Goal: Task Accomplishment & Management: Complete application form

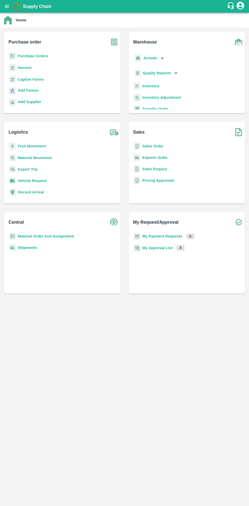
click at [39, 57] on b "Purchase Orders" at bounding box center [33, 56] width 31 height 4
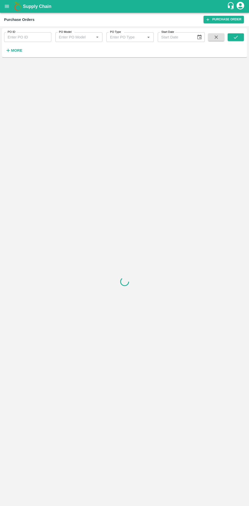
click at [16, 53] on h6 "More" at bounding box center [16, 50] width 11 height 7
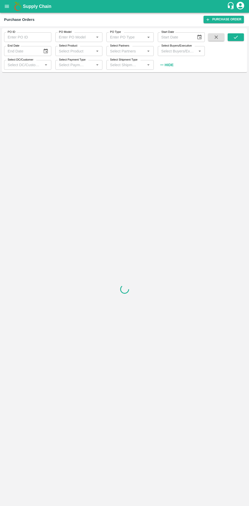
click at [182, 53] on input "Select Buyers/Executive" at bounding box center [178, 51] width 36 height 7
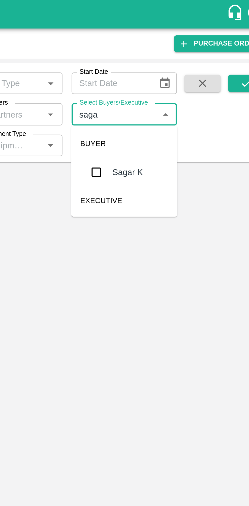
type input "sagar"
click at [173, 79] on input "checkbox" at bounding box center [169, 77] width 10 height 10
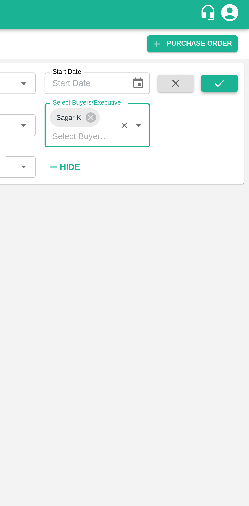
click at [235, 41] on button "submit" at bounding box center [236, 37] width 16 height 8
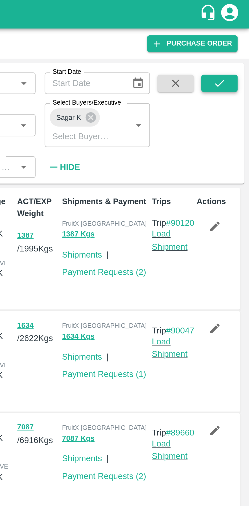
click at [237, 37] on icon "submit" at bounding box center [236, 37] width 6 height 6
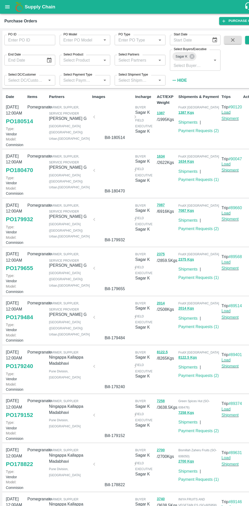
click at [21, 254] on link "PO 179655" at bounding box center [17, 249] width 25 height 9
click at [21, 345] on link "PO 179240" at bounding box center [17, 340] width 25 height 9
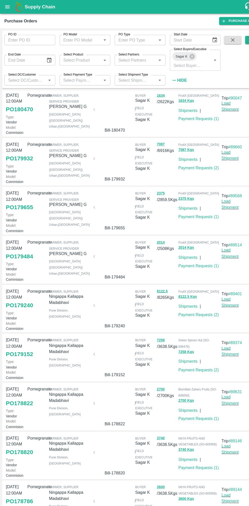
scroll to position [149, 0]
click at [21, 325] on link "PO 179152" at bounding box center [17, 329] width 25 height 9
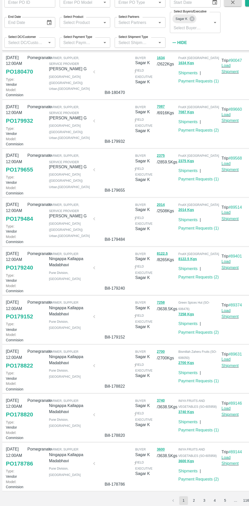
click at [17, 415] on link "PO 178820" at bounding box center [17, 419] width 25 height 9
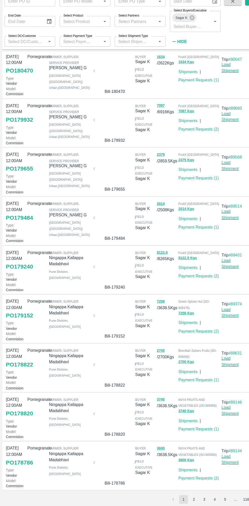
scroll to position [0, 0]
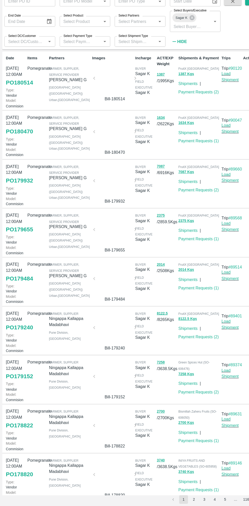
click at [21, 299] on link "PO 179484" at bounding box center [17, 294] width 25 height 9
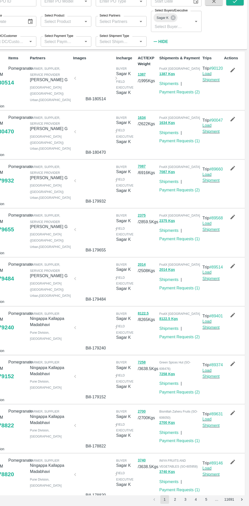
click at [232, 286] on icon "button" at bounding box center [234, 283] width 6 height 6
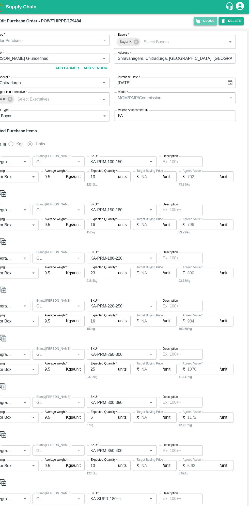
click at [210, 17] on button "Clone" at bounding box center [209, 19] width 22 height 7
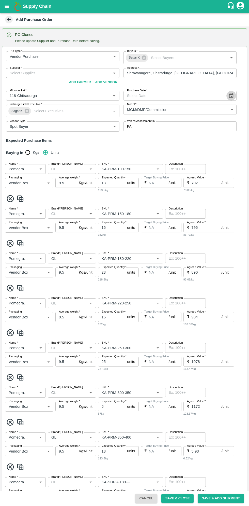
click at [231, 96] on icon "Choose date" at bounding box center [232, 96] width 6 height 6
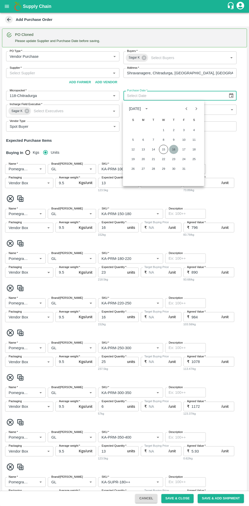
click at [174, 149] on button "16" at bounding box center [174, 149] width 9 height 9
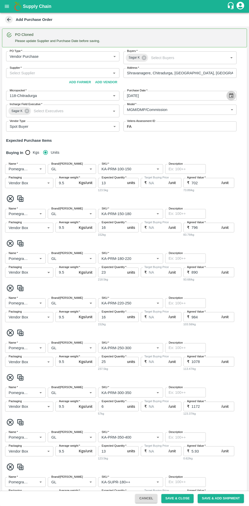
click at [231, 95] on icon "Choose date, selected date is Oct 16, 2025" at bounding box center [232, 96] width 6 height 6
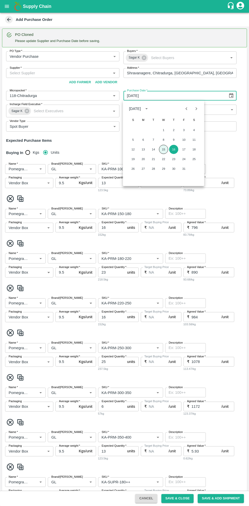
click at [164, 149] on button "15" at bounding box center [163, 149] width 9 height 9
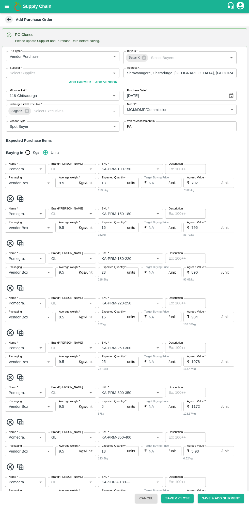
type input "15/10/2025"
click at [69, 73] on input "Supplier   *" at bounding box center [59, 73] width 102 height 7
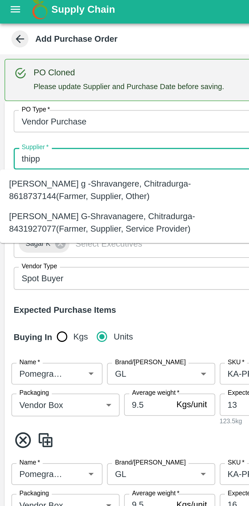
click at [55, 100] on div "Thippeswamy G-Shravanagere, Chitradurga-8431927077(Farmer, Supplier, Service Pr…" at bounding box center [56, 101] width 105 height 11
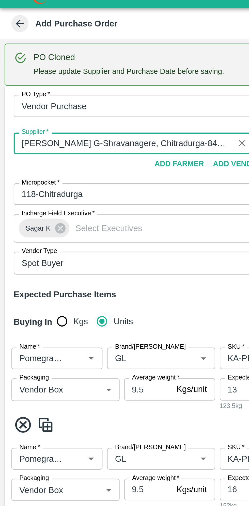
scroll to position [1, 0]
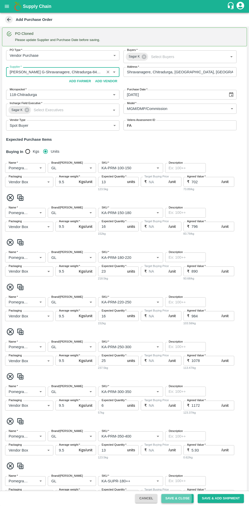
type input "Thippeswamy G-Shravanagere, Chitradurga-8431927077(Farmer, Supplier, Service Pr…"
click at [176, 498] on button "Save & Close" at bounding box center [178, 498] width 33 height 9
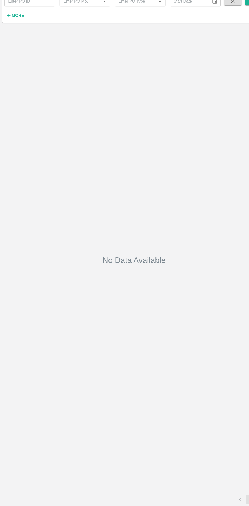
click at [20, 54] on button "More" at bounding box center [14, 50] width 20 height 9
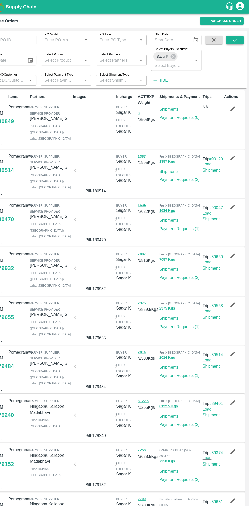
click at [238, 38] on icon "submit" at bounding box center [236, 37] width 6 height 6
